Goal: Task Accomplishment & Management: Manage account settings

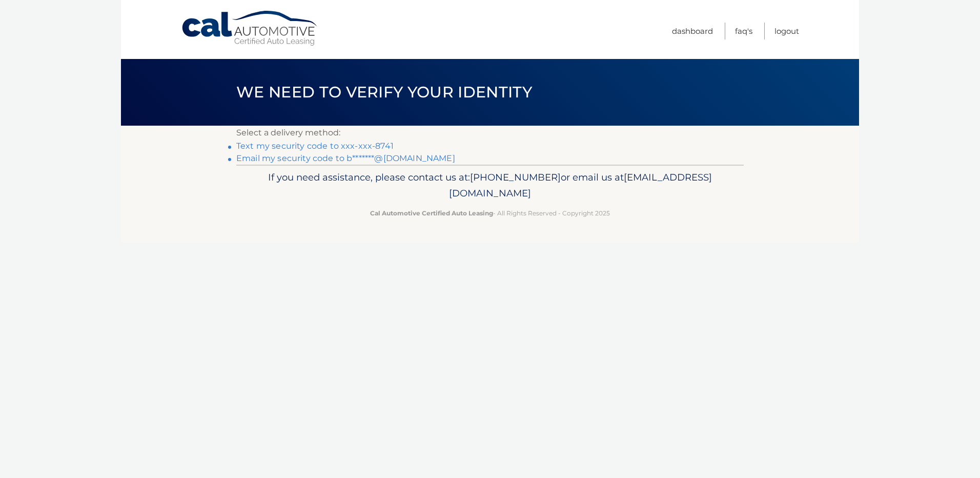
click at [364, 146] on link "Text my security code to xxx-xxx-8741" at bounding box center [314, 146] width 157 height 10
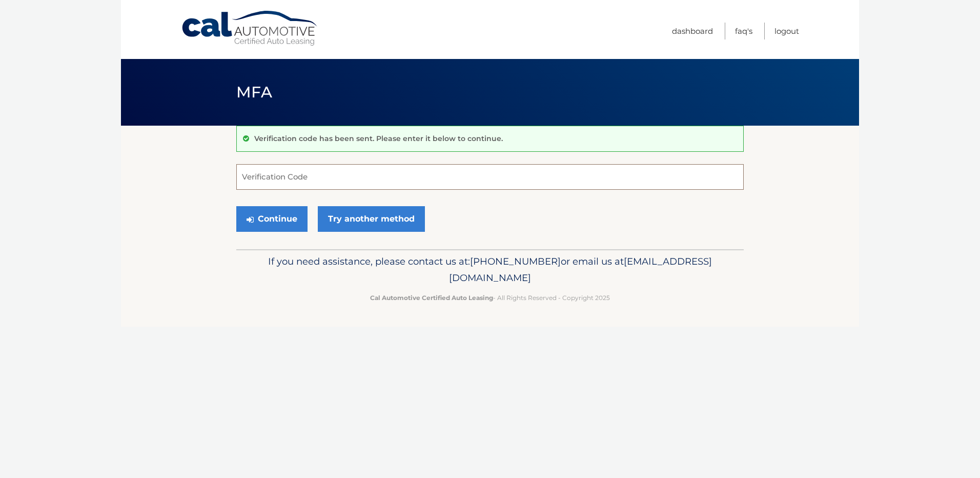
click at [326, 184] on input "Verification Code" at bounding box center [489, 177] width 507 height 26
type input "817627"
click at [236, 206] on button "Continue" at bounding box center [271, 219] width 71 height 26
click at [291, 214] on button "Continue" at bounding box center [271, 219] width 71 height 26
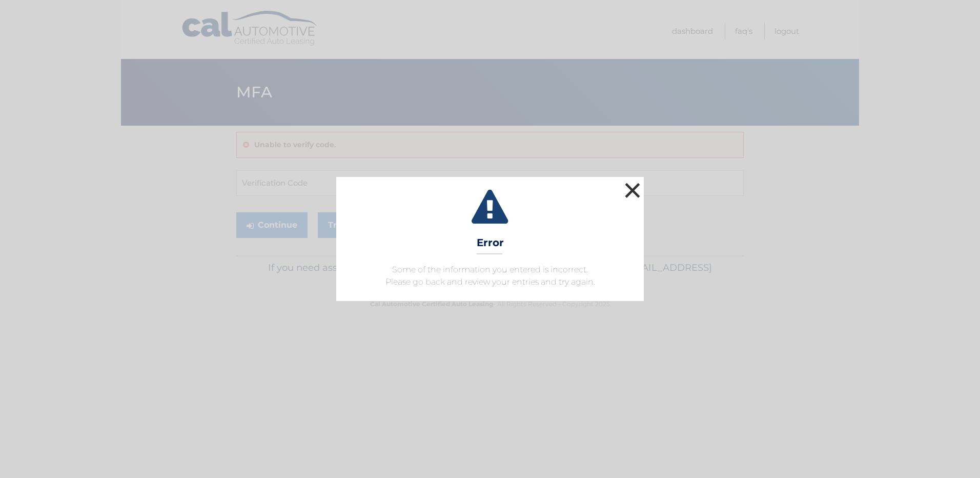
drag, startPoint x: 628, startPoint y: 184, endPoint x: 562, endPoint y: 198, distance: 67.7
click at [629, 184] on button "×" at bounding box center [632, 190] width 21 height 21
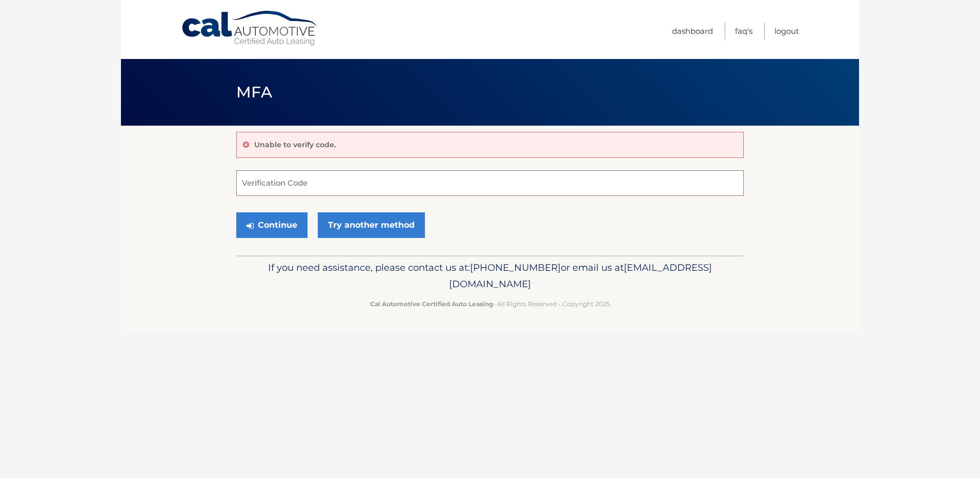
click at [382, 191] on input "Verification Code" at bounding box center [489, 183] width 507 height 26
type input "817627"
click at [294, 225] on button "Continue" at bounding box center [271, 225] width 71 height 26
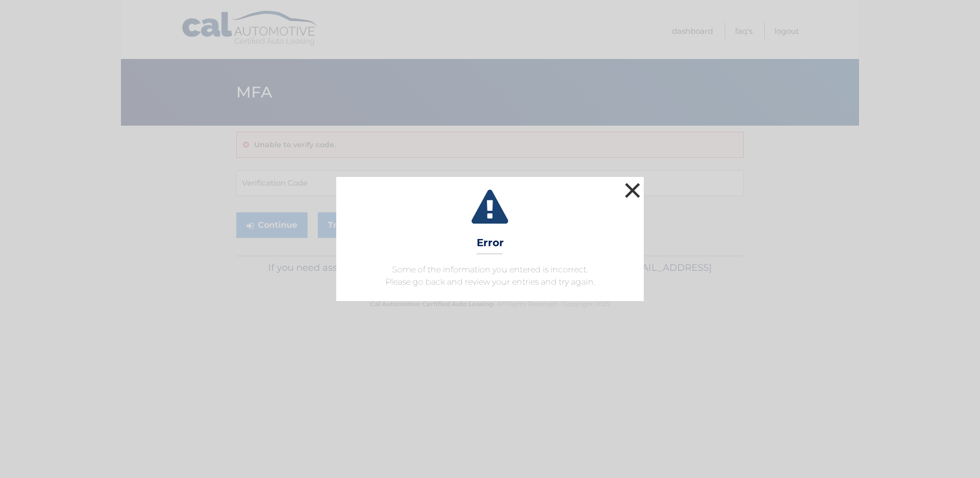
drag, startPoint x: 630, startPoint y: 184, endPoint x: 485, endPoint y: 181, distance: 144.6
click at [630, 185] on button "×" at bounding box center [632, 190] width 21 height 21
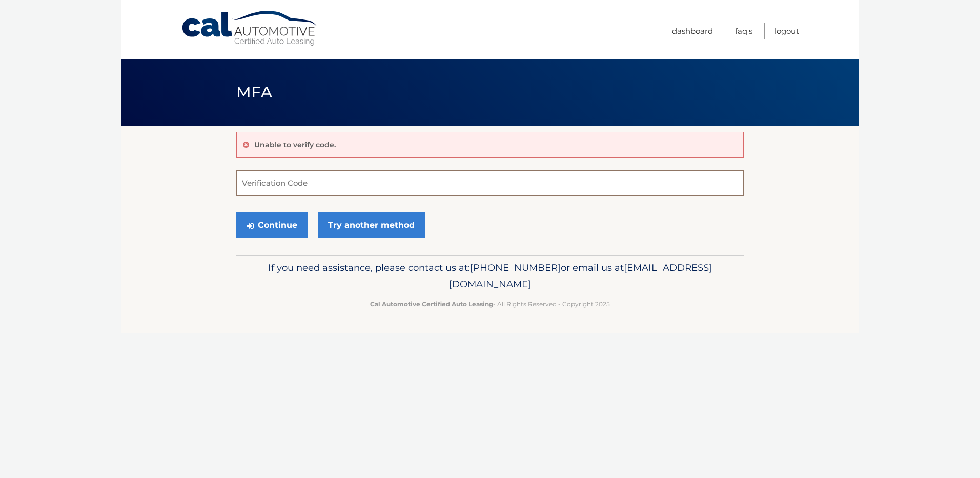
click at [386, 192] on input "Verification Code" at bounding box center [489, 183] width 507 height 26
click at [390, 233] on link "Try another method" at bounding box center [371, 225] width 107 height 26
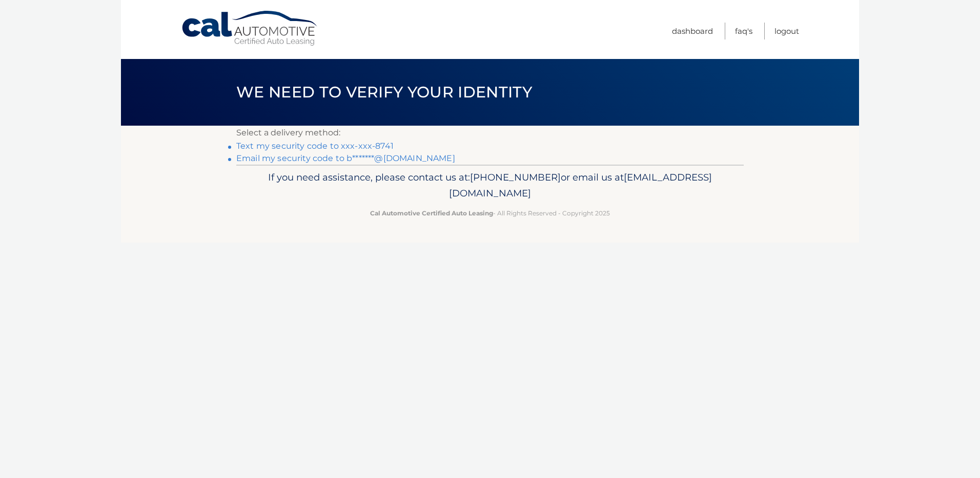
click at [381, 157] on link "Email my security code to b*******@gmail.com" at bounding box center [345, 158] width 219 height 10
